Goal: Task Accomplishment & Management: Manage account settings

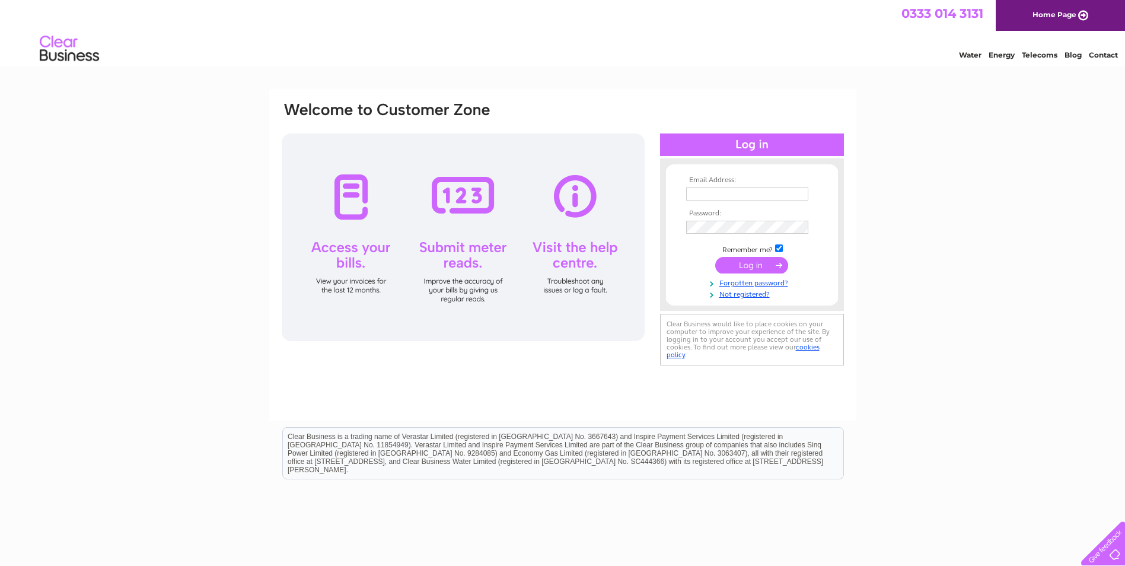
type input "[PERSON_NAME][EMAIL_ADDRESS][DOMAIN_NAME]"
click at [761, 263] on input "submit" at bounding box center [751, 265] width 73 height 17
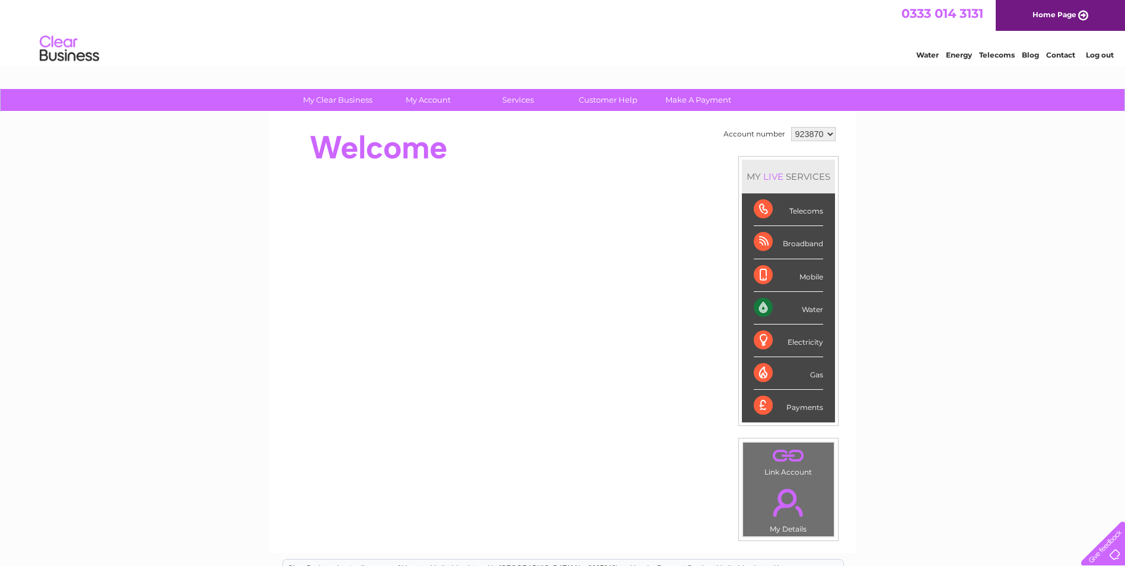
click at [802, 307] on div "Water" at bounding box center [788, 308] width 69 height 33
click at [764, 304] on div "Water" at bounding box center [788, 308] width 69 height 33
click at [818, 309] on div "Water" at bounding box center [788, 308] width 69 height 33
click at [809, 307] on div "Water" at bounding box center [788, 308] width 69 height 33
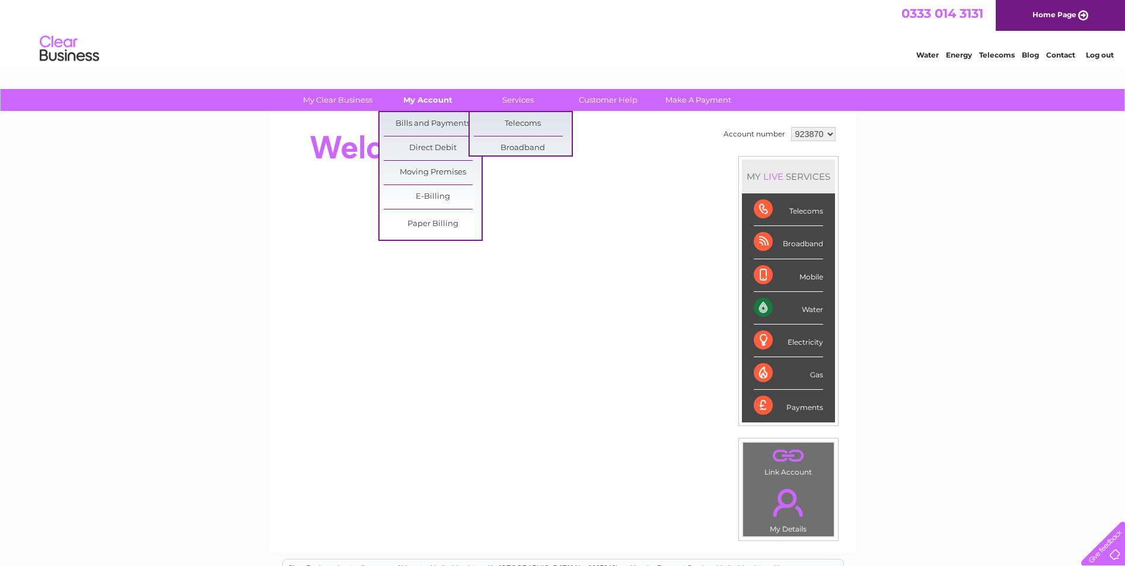
click at [435, 102] on link "My Account" at bounding box center [428, 100] width 98 height 22
click at [439, 120] on link "Bills and Payments" at bounding box center [433, 124] width 98 height 24
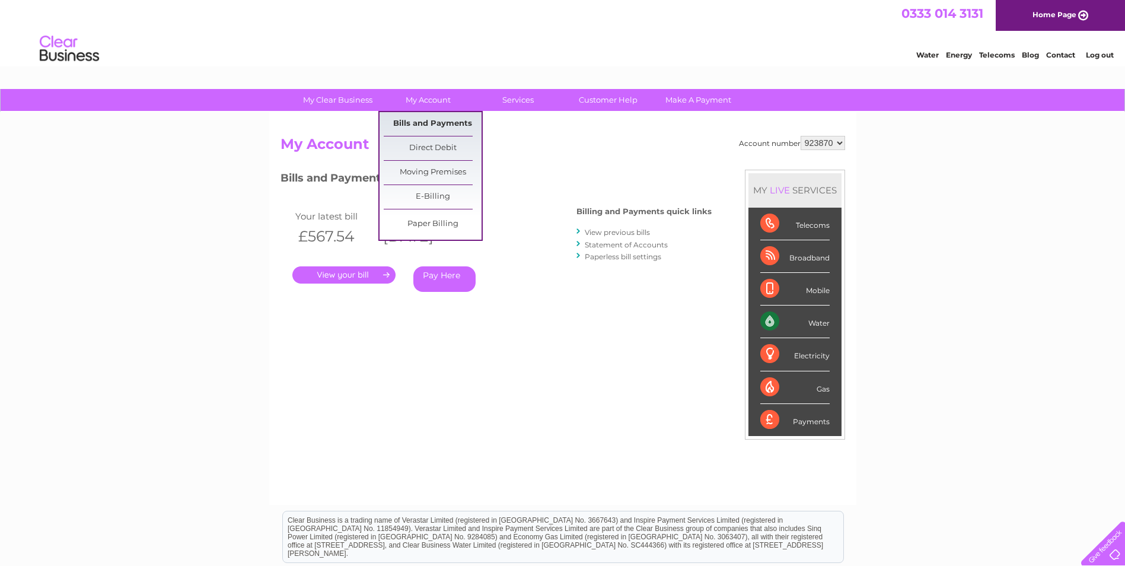
click at [418, 127] on link "Bills and Payments" at bounding box center [433, 124] width 98 height 24
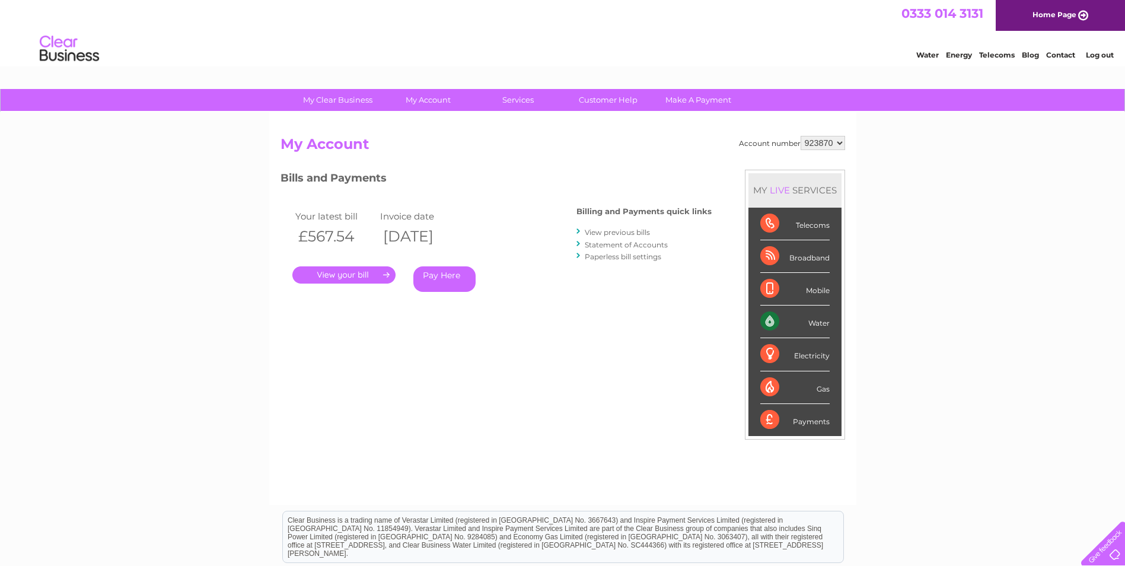
click at [627, 235] on link "View previous bills" at bounding box center [617, 232] width 65 height 9
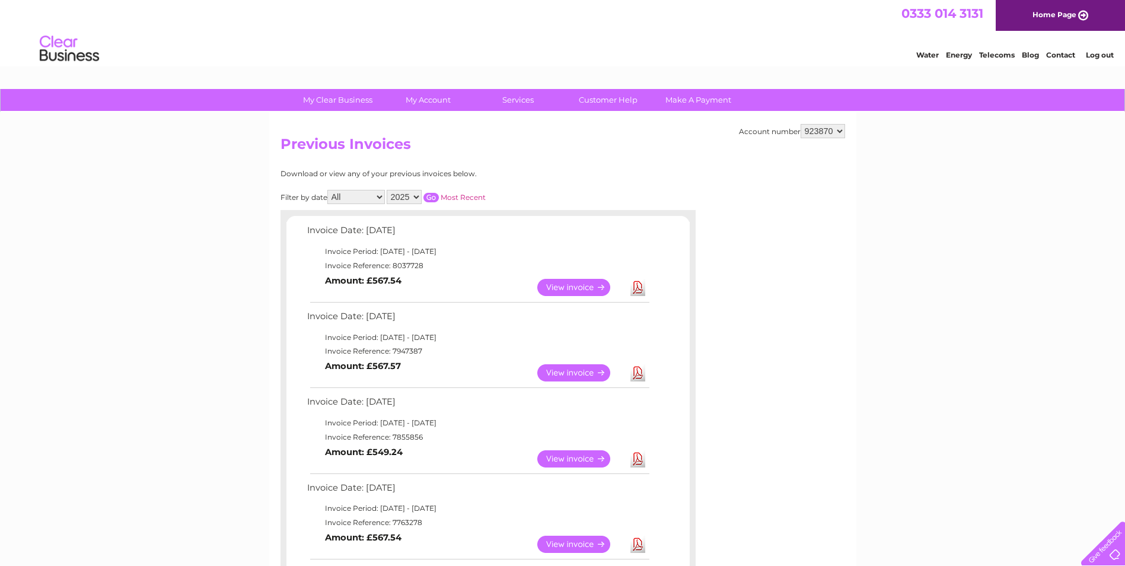
click at [638, 289] on link "Download" at bounding box center [637, 287] width 15 height 17
